Goal: Information Seeking & Learning: Find specific fact

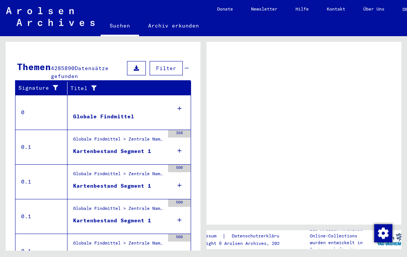
scroll to position [129, 0]
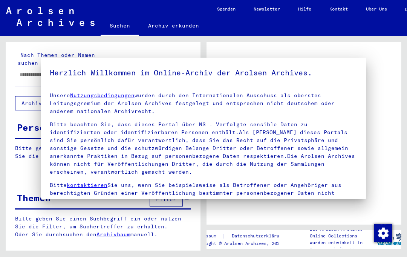
type input "******"
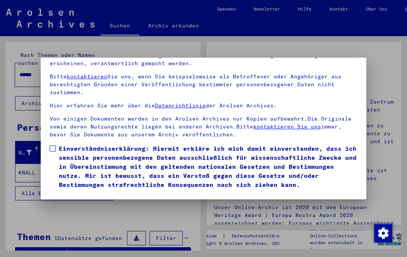
scroll to position [81, 0]
click at [92, 193] on button "Ich stimme zu" at bounding box center [78, 200] width 57 height 14
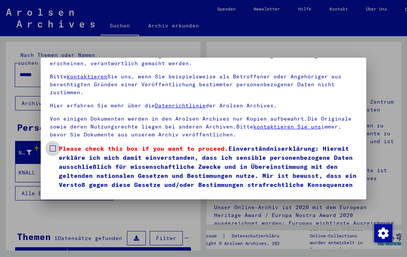
click at [52, 145] on span at bounding box center [53, 148] width 6 height 6
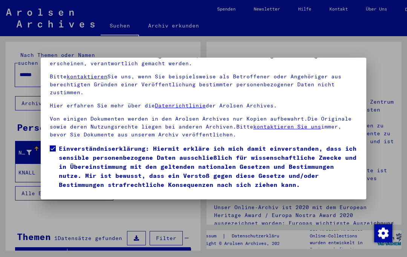
click at [84, 193] on button "Ich stimme zu" at bounding box center [78, 200] width 57 height 14
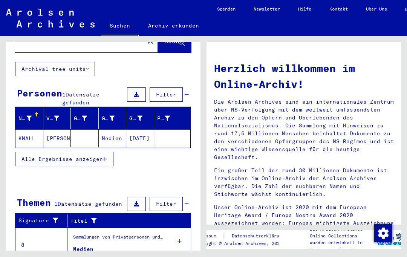
scroll to position [34, 0]
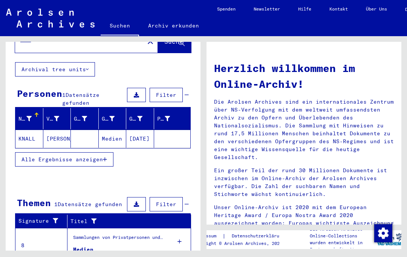
click at [85, 246] on div "Medien" at bounding box center [83, 250] width 20 height 8
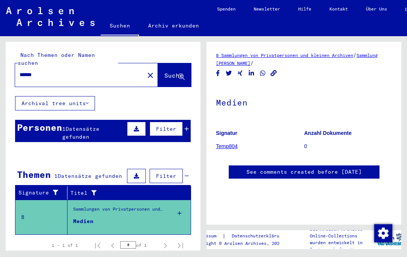
click at [272, 57] on link "8 Sammlungen von Privatpersonen und kleinen Archiven" at bounding box center [284, 55] width 137 height 6
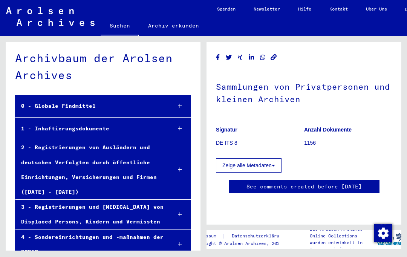
scroll to position [3, 0]
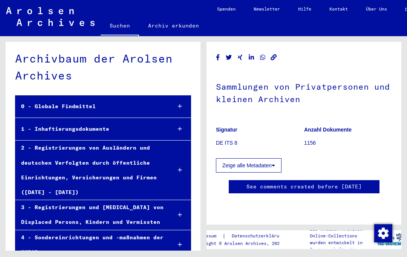
click at [87, 99] on div "0 - Globale Findmittel" at bounding box center [90, 106] width 150 height 15
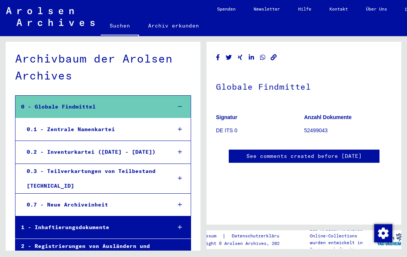
click at [266, 76] on h1 "Globale Findmittel" at bounding box center [304, 85] width 176 height 33
click at [267, 74] on h1 "Globale Findmittel" at bounding box center [304, 85] width 176 height 33
click at [263, 73] on h1 "Globale Findmittel" at bounding box center [304, 85] width 176 height 33
click at [101, 122] on div "0.1 - Zentrale Namenkartei" at bounding box center [93, 129] width 144 height 15
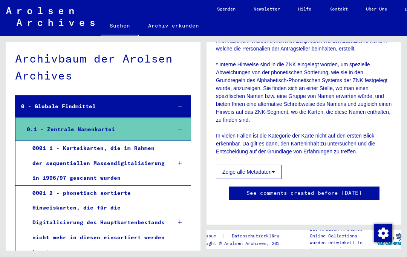
scroll to position [463, 0]
click at [275, 169] on icon at bounding box center [273, 171] width 3 height 5
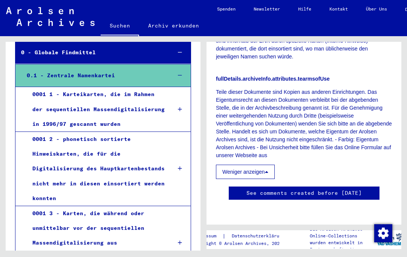
scroll to position [20, 0]
click at [108, 222] on div "0001 3 - Karten, die während oder unmittelbar vor der sequentiellen Massendigit…" at bounding box center [96, 243] width 139 height 74
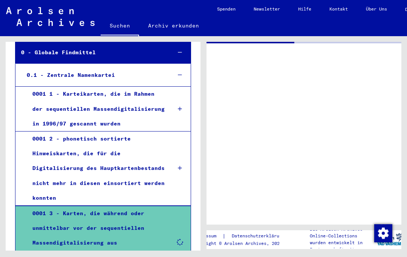
scroll to position [1, 0]
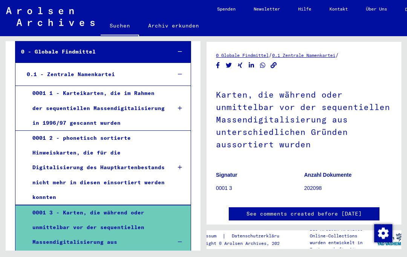
click at [295, 98] on h1 "Karten, die während oder unmittelbar vor der sequentiellen Massendigitalisierun…" at bounding box center [304, 118] width 176 height 83
click at [287, 114] on h1 "Karten, die während oder unmittelbar vor der sequentiellen Massendigitalisierun…" at bounding box center [304, 118] width 176 height 83
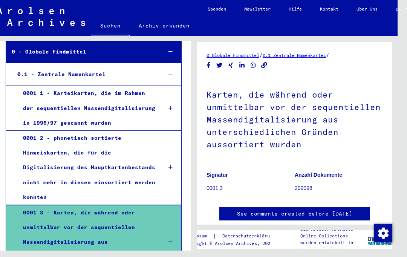
scroll to position [0, 9]
click at [260, 131] on h1 "Karten, die während oder unmittelbar vor der sequentiellen Massendigitalisierun…" at bounding box center [294, 118] width 176 height 83
click at [259, 134] on h1 "Karten, die während oder unmittelbar vor der sequentiellen Massendigitalisierun…" at bounding box center [294, 118] width 176 height 83
click at [261, 145] on h1 "Karten, die während oder unmittelbar vor der sequentiellen Massendigitalisierun…" at bounding box center [294, 118] width 176 height 83
click at [170, 33] on link "Archiv erkunden" at bounding box center [164, 26] width 69 height 18
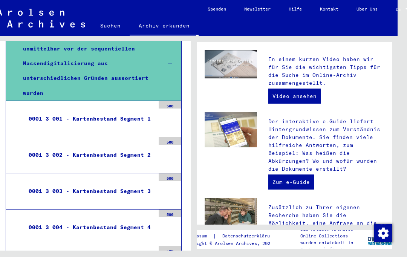
scroll to position [202, 0]
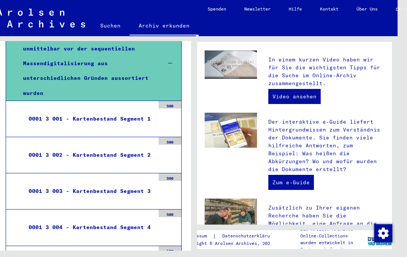
click at [286, 189] on link "Zum e-Guide" at bounding box center [291, 182] width 46 height 15
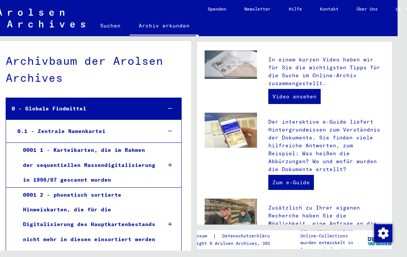
scroll to position [0, 0]
click at [116, 26] on link "Suchen" at bounding box center [110, 26] width 38 height 18
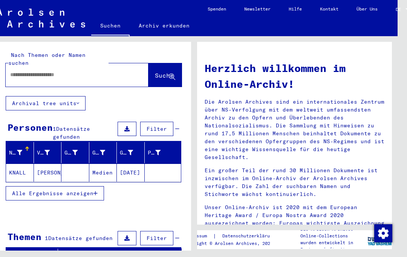
click at [111, 71] on input "text" at bounding box center [68, 75] width 116 height 8
type input "**********"
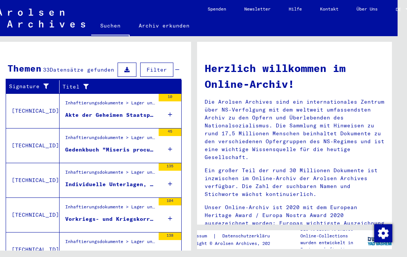
scroll to position [125, 0]
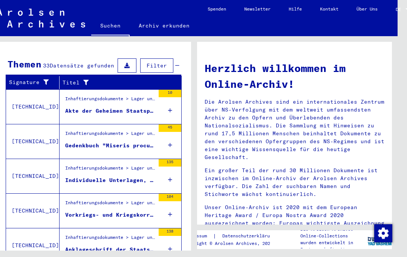
click at [130, 246] on div "Anklageschrift der Staatsanwaltschaft Nürnberg-Fürth gegen [PERSON_NAME] u.a. (…" at bounding box center [110, 250] width 90 height 8
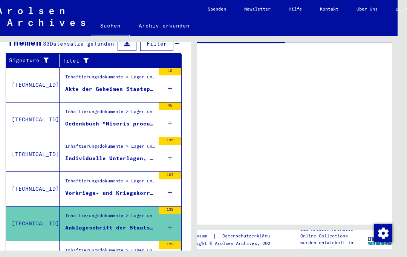
click at [124, 85] on div "Akte der Geheimen Staatspolizei über [PERSON_NAME]" at bounding box center [110, 89] width 90 height 8
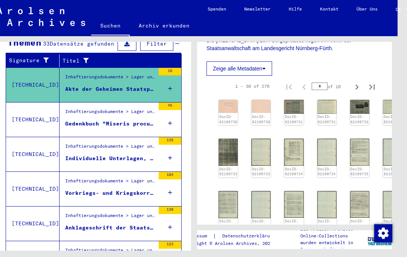
scroll to position [376, 0]
click at [350, 114] on link "DocID: 82109732" at bounding box center [359, 118] width 18 height 9
